Goal: Information Seeking & Learning: Learn about a topic

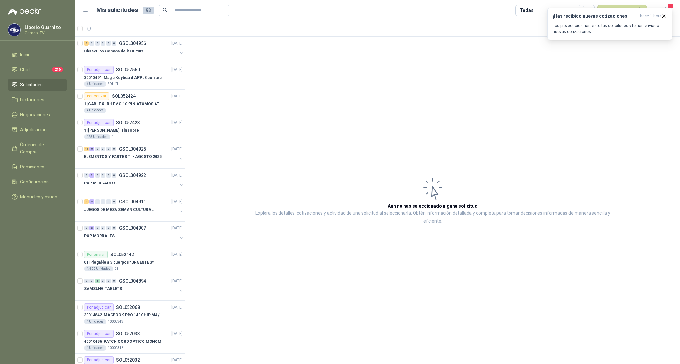
click at [543, 48] on article "Aún no has seleccionado niguna solicitud Explora los detalles, cotizaciones y a…" at bounding box center [433, 200] width 495 height 327
click at [666, 15] on icon "button" at bounding box center [665, 16] width 6 height 6
click at [592, 9] on icon "button" at bounding box center [590, 10] width 6 height 6
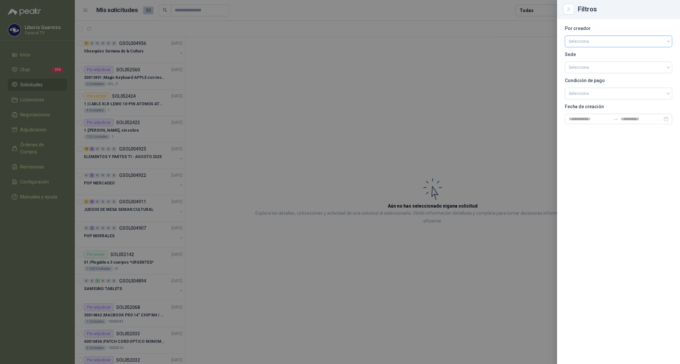
click at [577, 43] on input "search" at bounding box center [619, 41] width 100 height 10
click at [587, 74] on div "[PERSON_NAME]" at bounding box center [618, 75] width 97 height 7
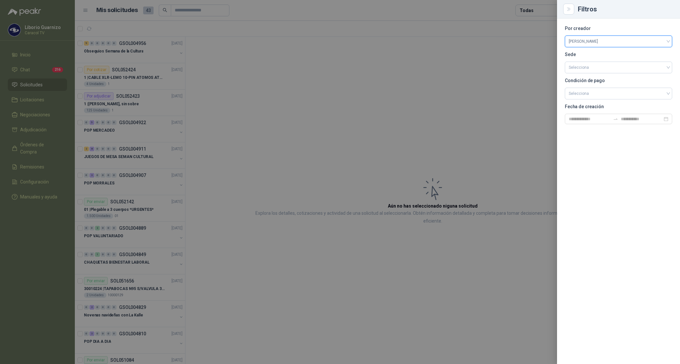
click at [534, 9] on div at bounding box center [340, 182] width 680 height 364
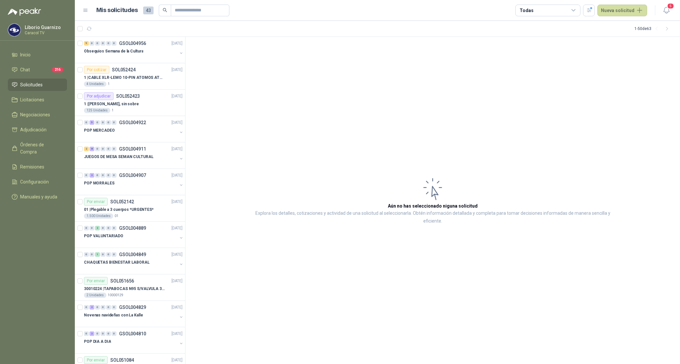
click at [534, 11] on div "Todas" at bounding box center [548, 11] width 65 height 12
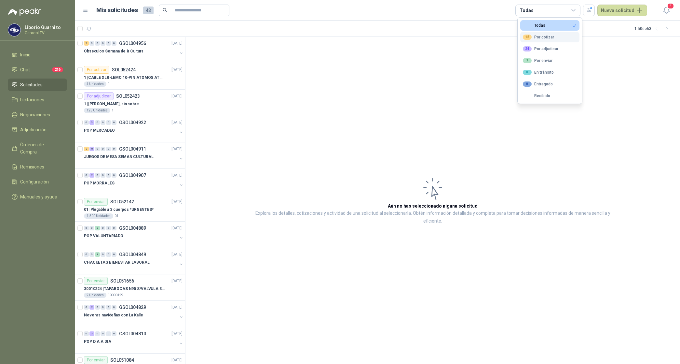
click at [548, 38] on div "12 Por cotizar" at bounding box center [538, 37] width 31 height 5
click at [550, 47] on div "24 Por adjudicar" at bounding box center [540, 48] width 35 height 5
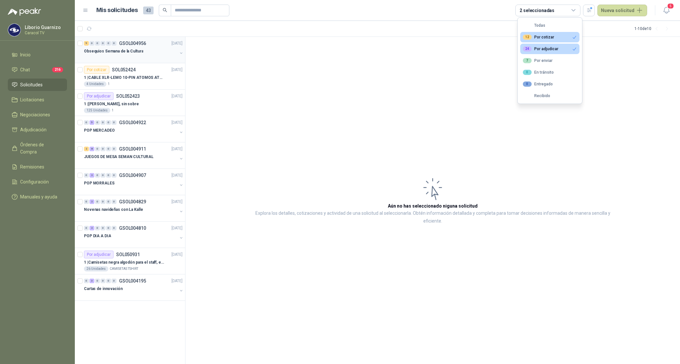
click at [138, 52] on p "Obsequios Semana de la Cultura" at bounding box center [113, 51] width 59 height 6
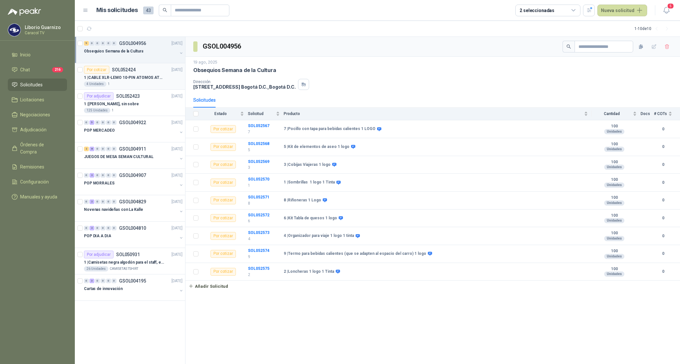
click at [129, 78] on p "1 | CABLE XLR-LEMO 10-PIN ATOMOS ATOMCAB016" at bounding box center [124, 78] width 81 height 6
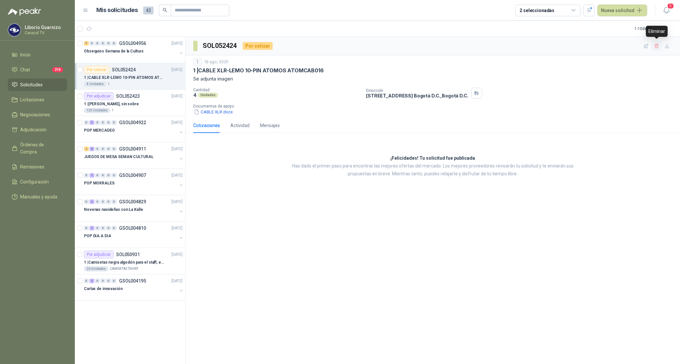
click at [655, 44] on icon "button" at bounding box center [657, 46] width 6 height 6
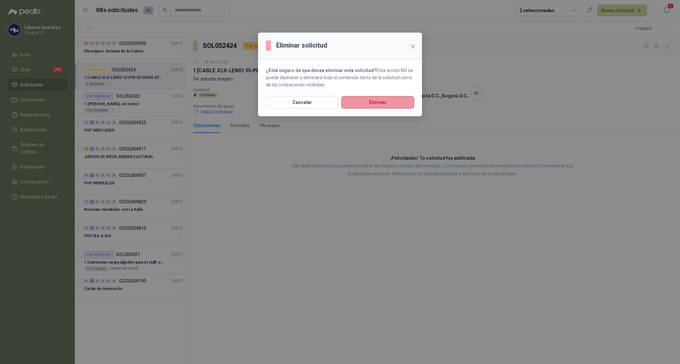
click at [356, 105] on button "Eliminar" at bounding box center [377, 102] width 73 height 12
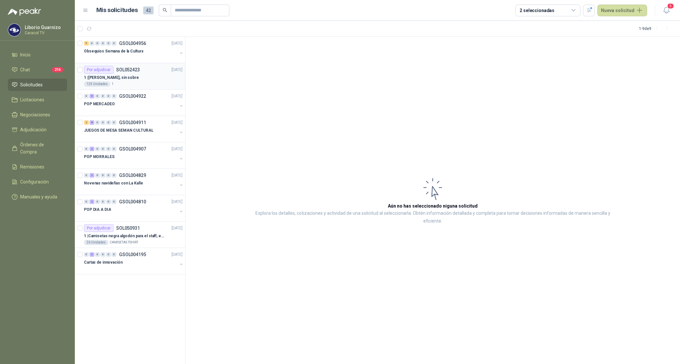
click at [124, 77] on p "1 | [PERSON_NAME], sin sobre" at bounding box center [111, 78] width 55 height 6
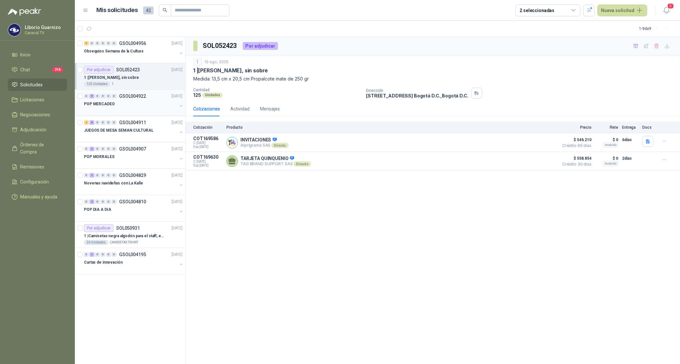
click at [108, 106] on p "POP MERCADEO" at bounding box center [99, 104] width 31 height 6
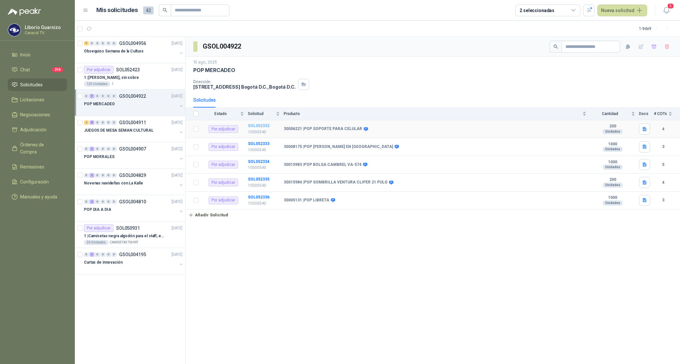
click at [256, 127] on b "SOL052332" at bounding box center [258, 125] width 21 height 5
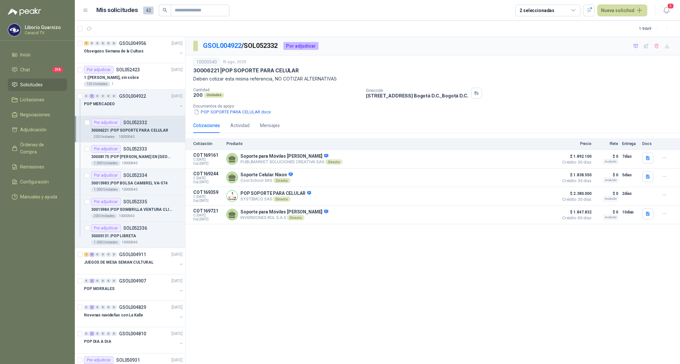
click at [141, 157] on p "30008175 | POP [PERSON_NAME] EN [GEOGRAPHIC_DATA]" at bounding box center [131, 157] width 81 height 6
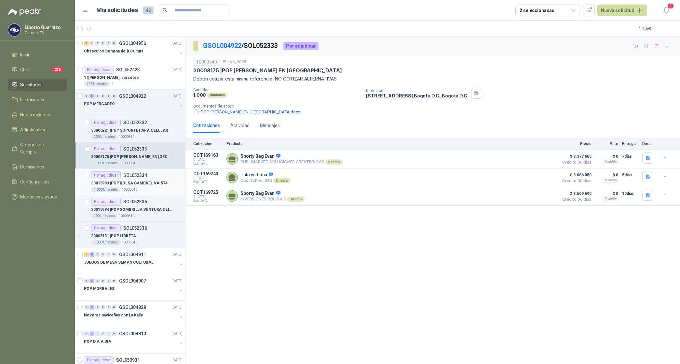
click at [142, 183] on p "30015983 | POP BOLSA CAMBREL VA-574" at bounding box center [129, 183] width 77 height 6
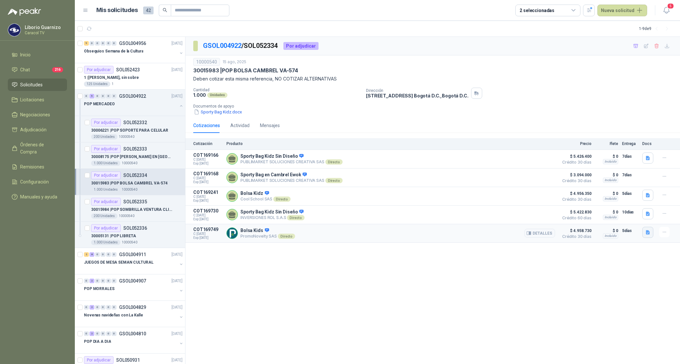
click at [649, 234] on icon "button" at bounding box center [648, 232] width 4 height 4
click at [610, 220] on button "COTIZACION 202508801 CARACOL TV.pdf" at bounding box center [605, 219] width 89 height 7
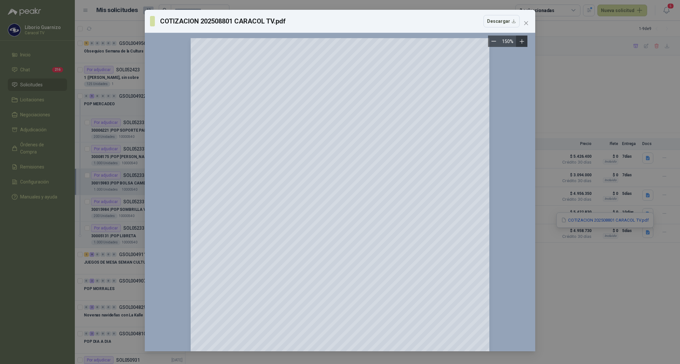
click at [521, 41] on icon "Zoom in" at bounding box center [522, 41] width 7 height 7
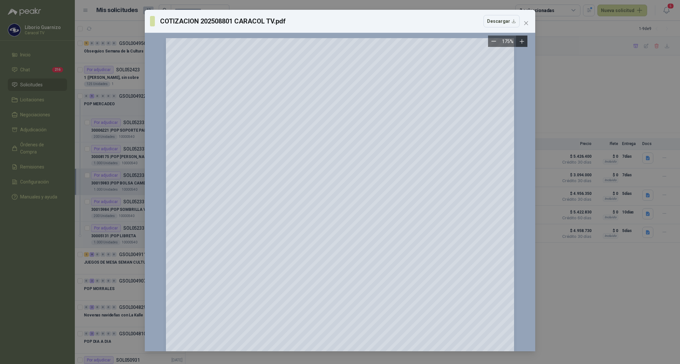
click at [521, 41] on icon "Zoom in" at bounding box center [522, 41] width 7 height 7
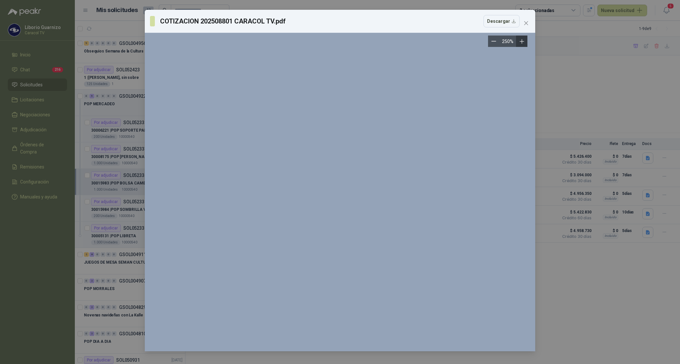
click at [521, 41] on icon "Zoom in" at bounding box center [522, 41] width 7 height 7
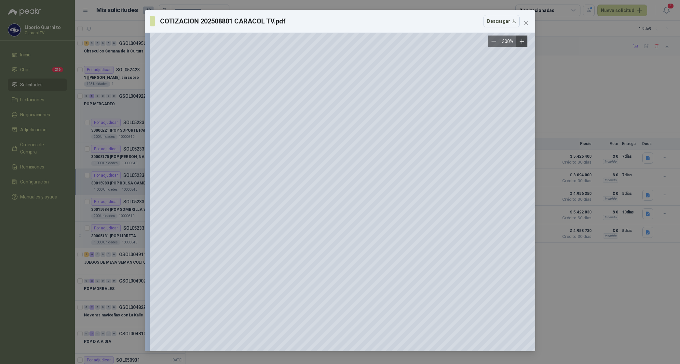
scroll to position [41, 0]
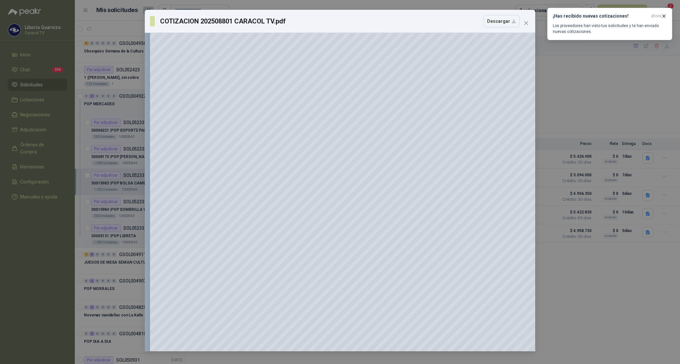
click at [529, 22] on span "Close" at bounding box center [526, 23] width 10 height 5
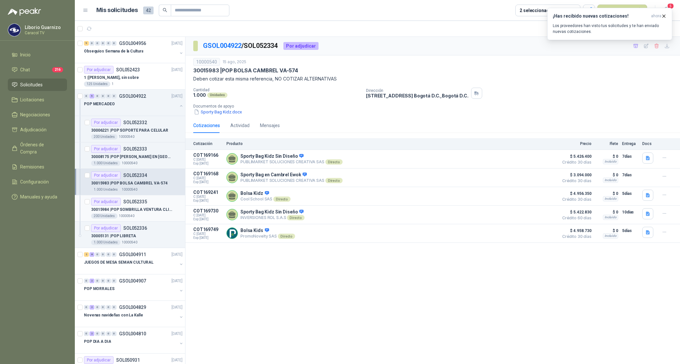
click at [135, 209] on p "30015984 | POP SOMBRILLA VENTURA CLIPER 21 PULG" at bounding box center [131, 209] width 81 height 6
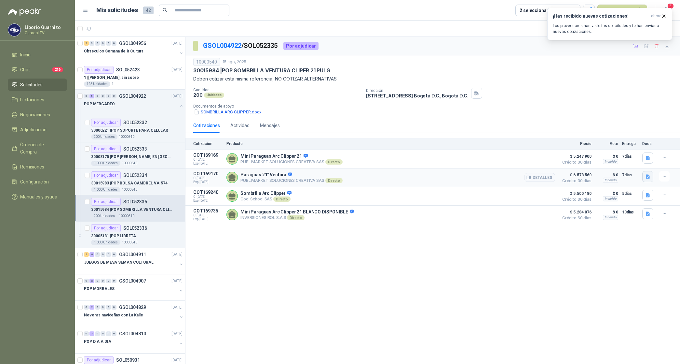
click at [648, 176] on icon "button" at bounding box center [648, 176] width 4 height 4
click at [615, 161] on button "PUBLIMARKET COTIZACION OMG 2755-25 CARACOL-POP.pdf" at bounding box center [586, 162] width 127 height 7
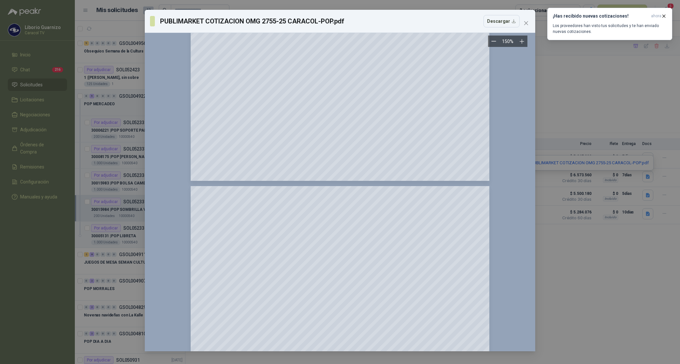
scroll to position [326, 0]
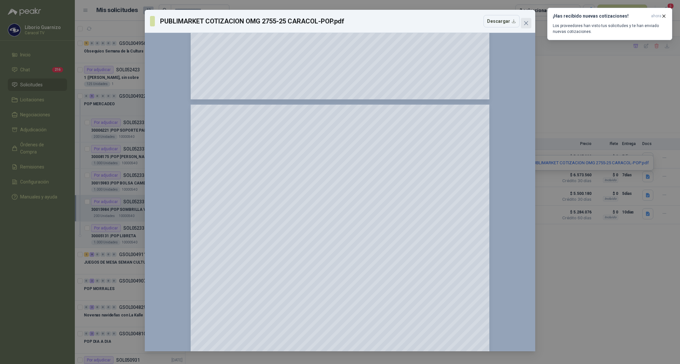
click at [528, 23] on icon "close" at bounding box center [526, 23] width 5 height 5
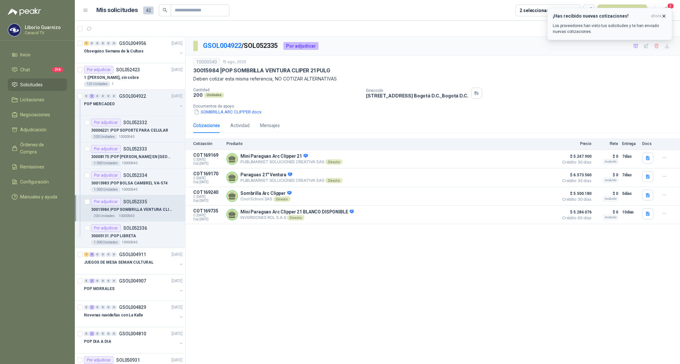
click at [663, 15] on icon "button" at bounding box center [664, 16] width 3 height 3
